Goal: Task Accomplishment & Management: Manage account settings

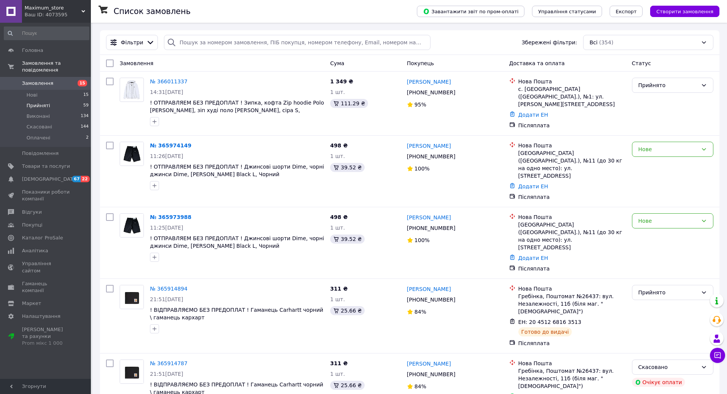
click at [45, 102] on span "Прийняті" at bounding box center [37, 105] width 23 height 7
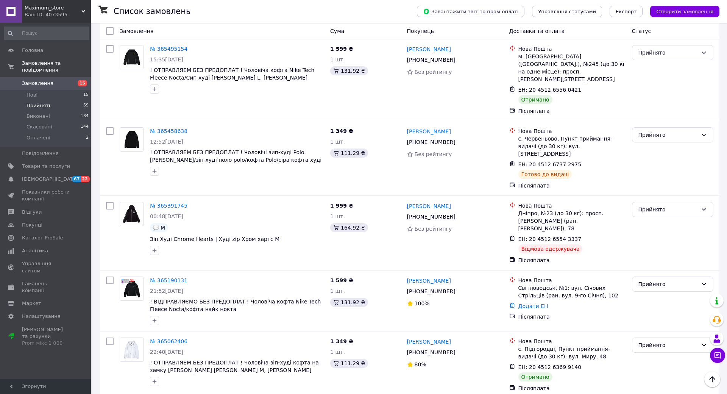
scroll to position [715, 0]
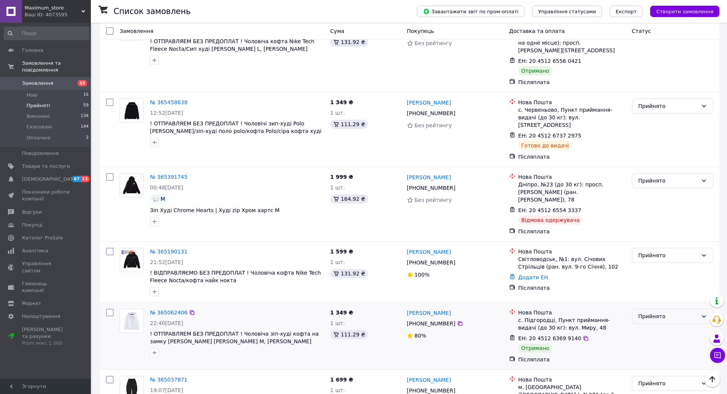
click at [698, 312] on div "Прийнято" at bounding box center [667, 316] width 59 height 8
click at [722, 267] on li "Виконано" at bounding box center [742, 270] width 92 height 14
click at [463, 320] on icon at bounding box center [460, 323] width 6 height 6
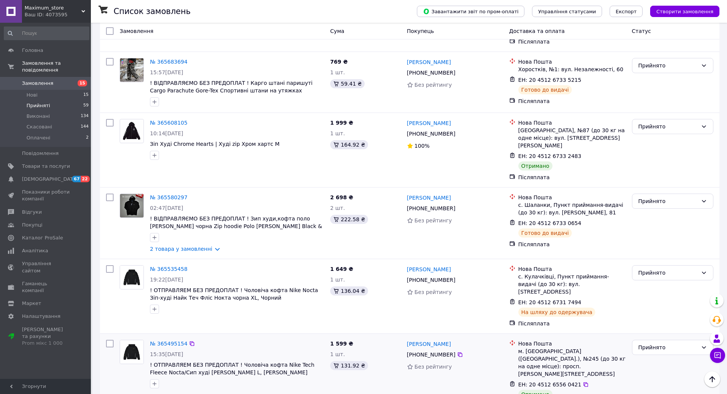
scroll to position [421, 0]
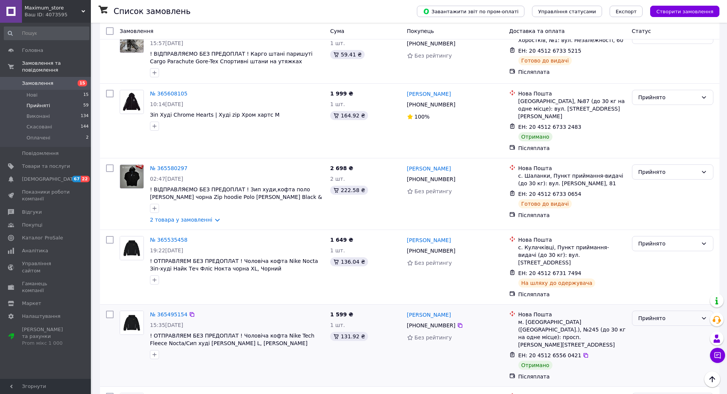
drag, startPoint x: 716, startPoint y: 279, endPoint x: 717, endPoint y: 287, distance: 8.0
click at [713, 310] on div "Прийнято" at bounding box center [672, 317] width 81 height 15
click at [720, 300] on li "Виконано" at bounding box center [742, 303] width 92 height 14
click at [463, 322] on icon at bounding box center [460, 325] width 6 height 6
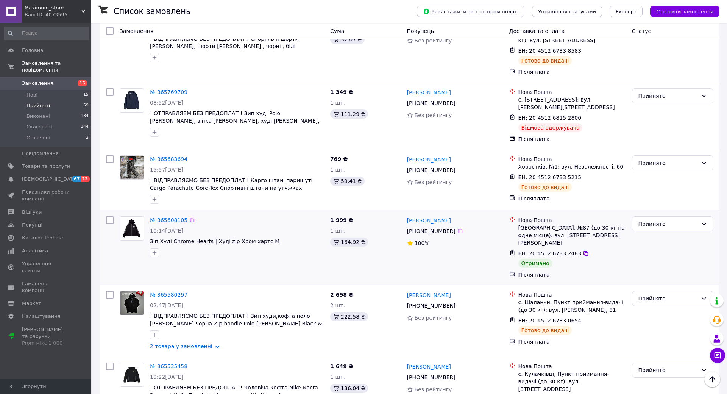
click at [716, 214] on div "Прийнято" at bounding box center [672, 247] width 87 height 68
click at [713, 216] on div "Прийнято" at bounding box center [672, 223] width 81 height 15
click at [726, 219] on li "Виконано" at bounding box center [742, 223] width 92 height 14
click at [463, 228] on icon at bounding box center [460, 231] width 6 height 6
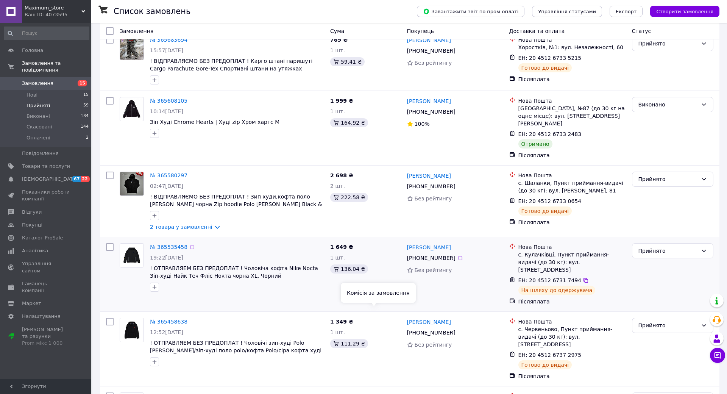
scroll to position [421, 0]
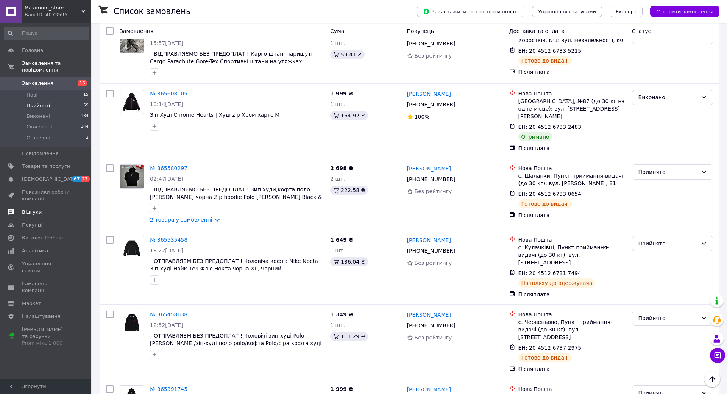
click at [53, 209] on span "Відгуки" at bounding box center [46, 212] width 48 height 7
